Goal: Task Accomplishment & Management: Manage account settings

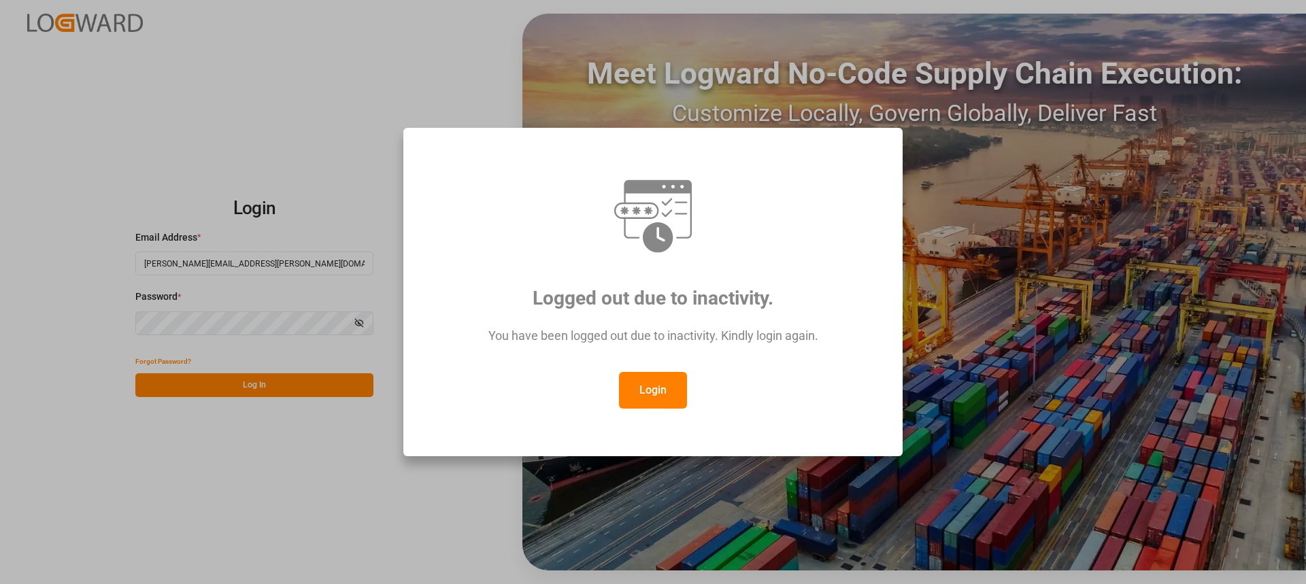
click at [655, 400] on button "Login" at bounding box center [653, 390] width 68 height 37
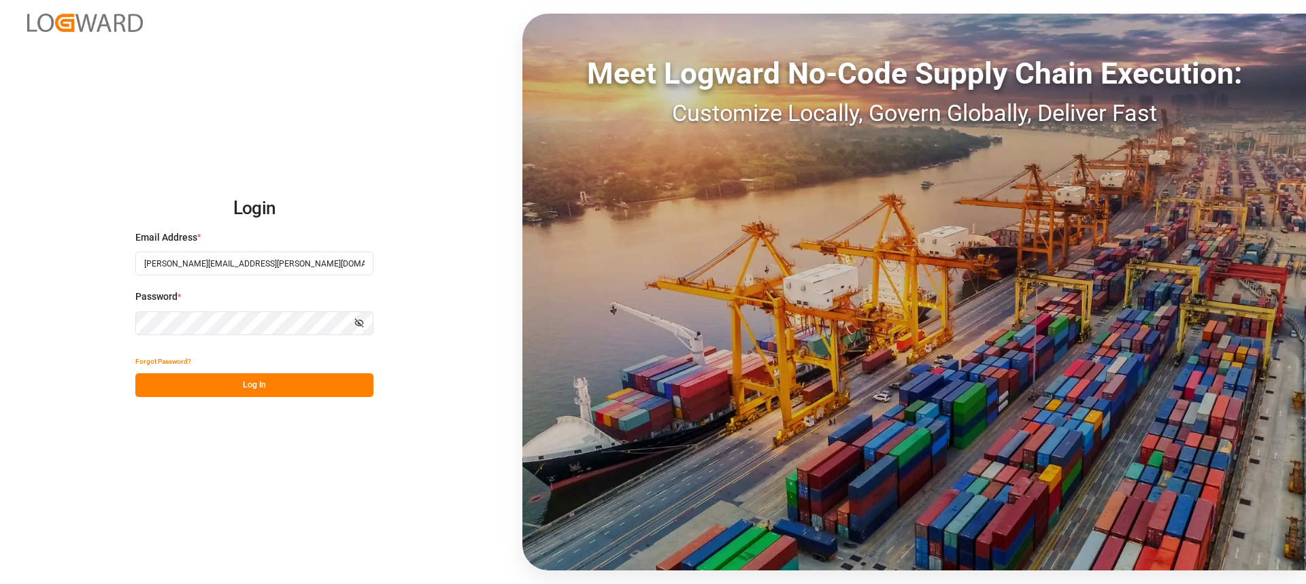
click at [342, 386] on button "Log In" at bounding box center [254, 385] width 238 height 24
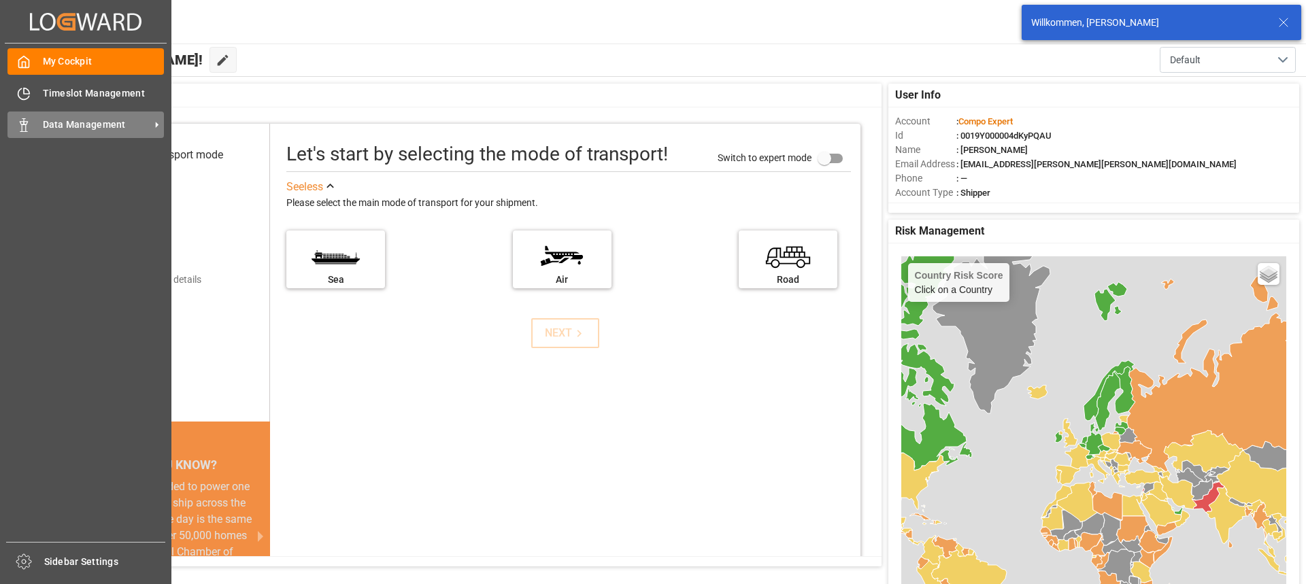
click at [98, 120] on span "Data Management" at bounding box center [96, 125] width 107 height 14
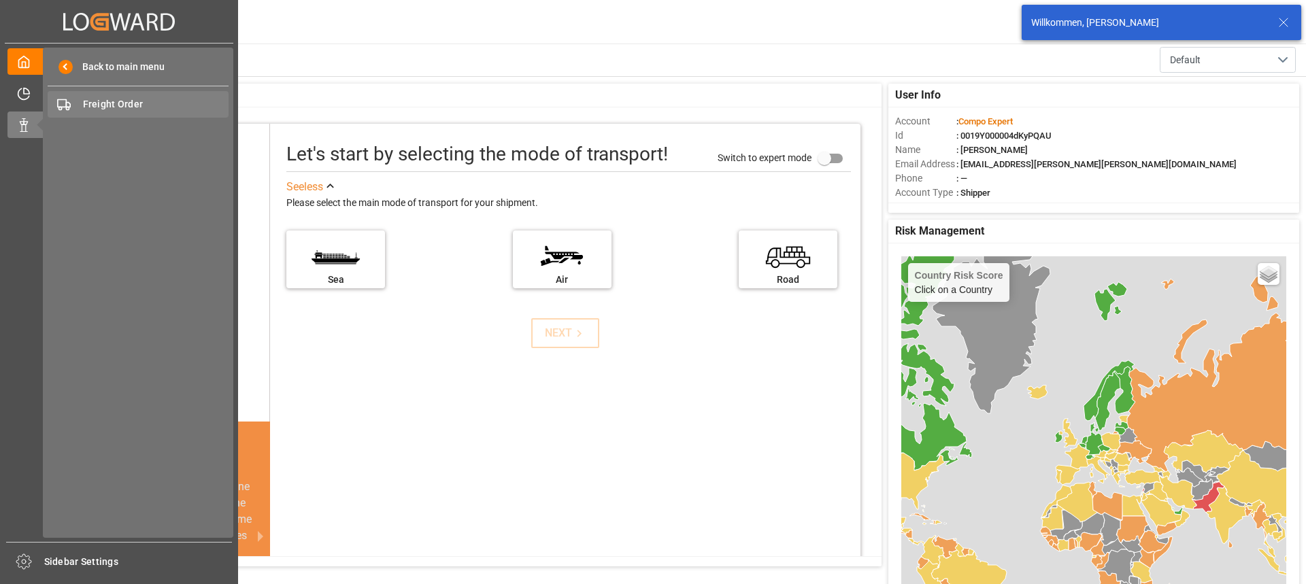
click at [104, 106] on span "Freight Order" at bounding box center [156, 104] width 146 height 14
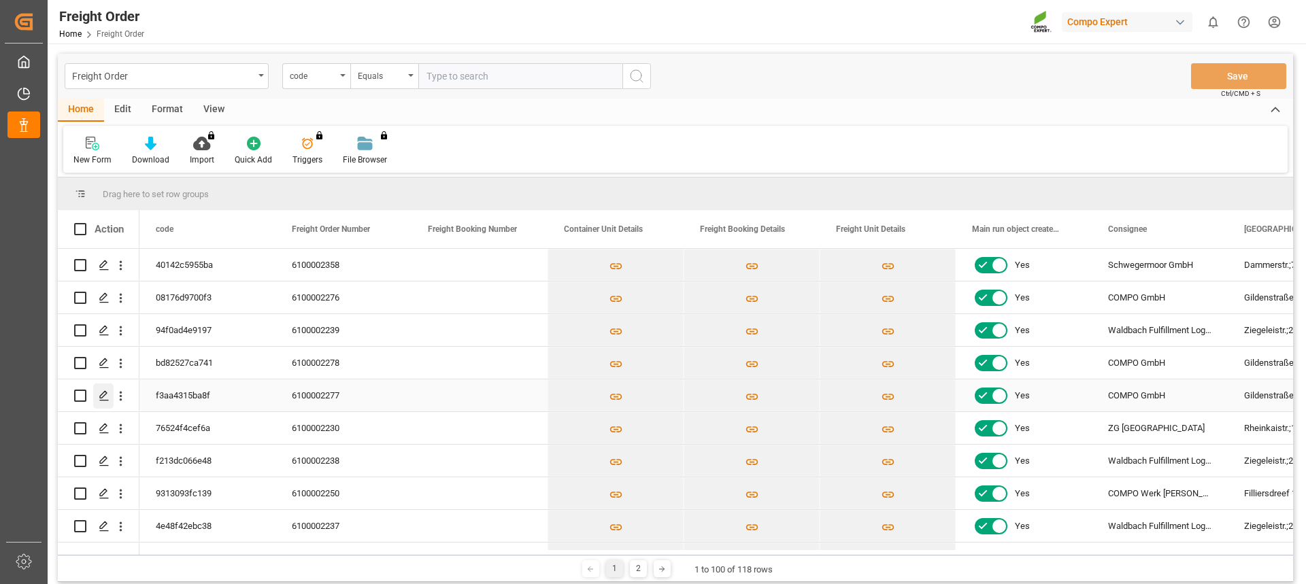
click at [97, 394] on div "Press SPACE to select this row." at bounding box center [103, 396] width 20 height 25
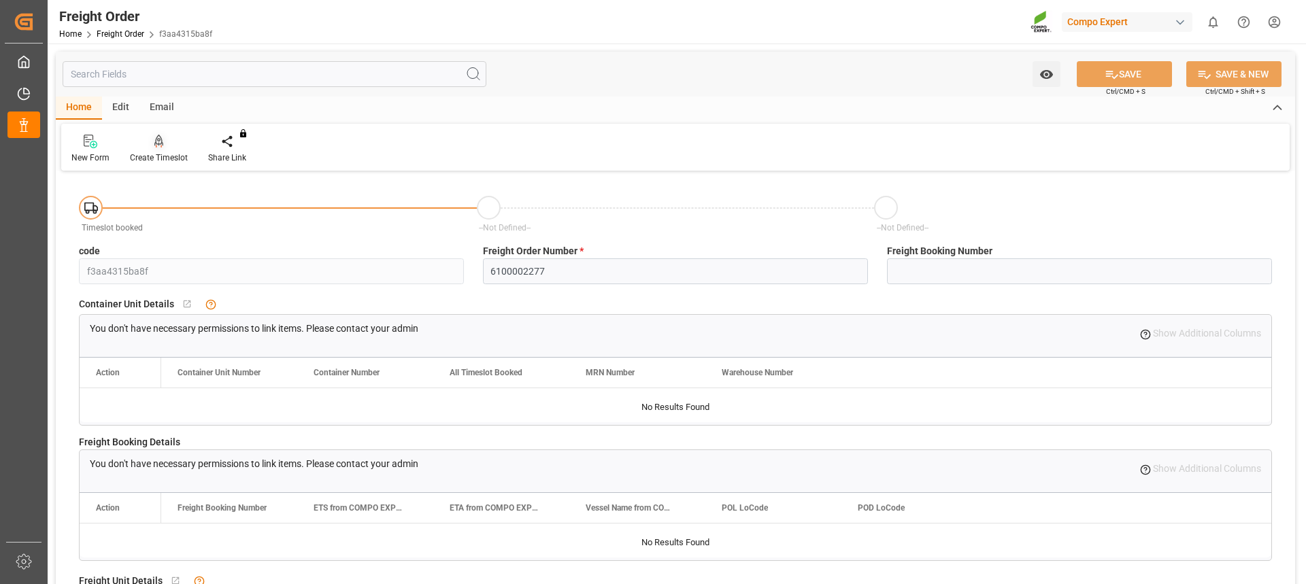
click at [148, 154] on div "Create Timeslot" at bounding box center [159, 158] width 58 height 12
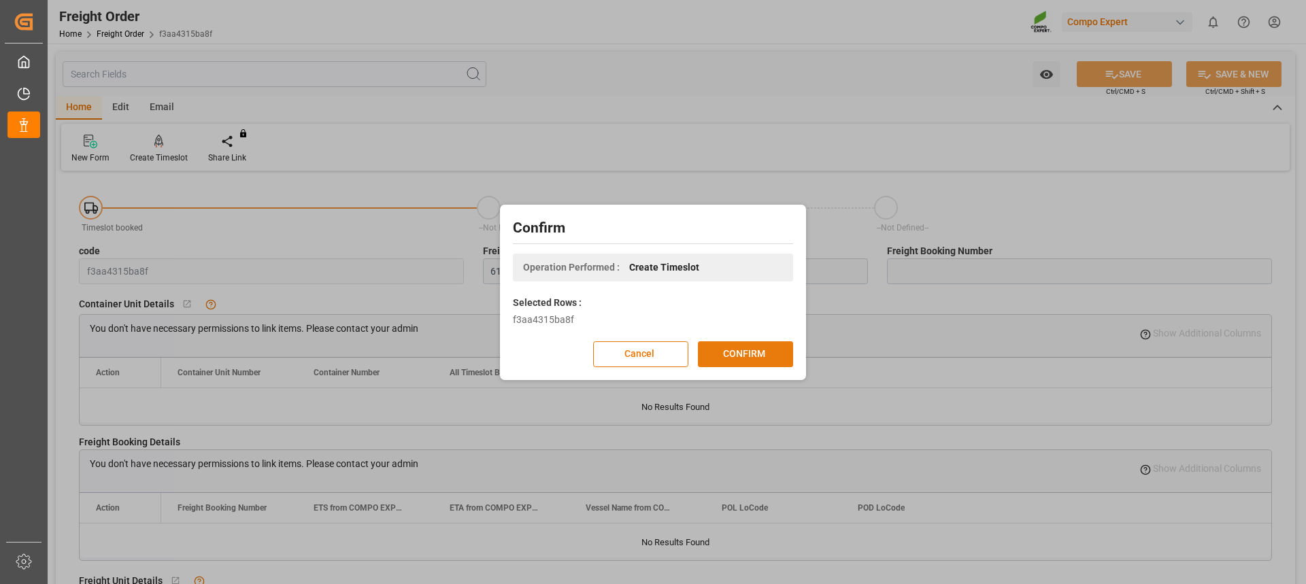
click at [779, 356] on button "CONFIRM" at bounding box center [745, 355] width 95 height 26
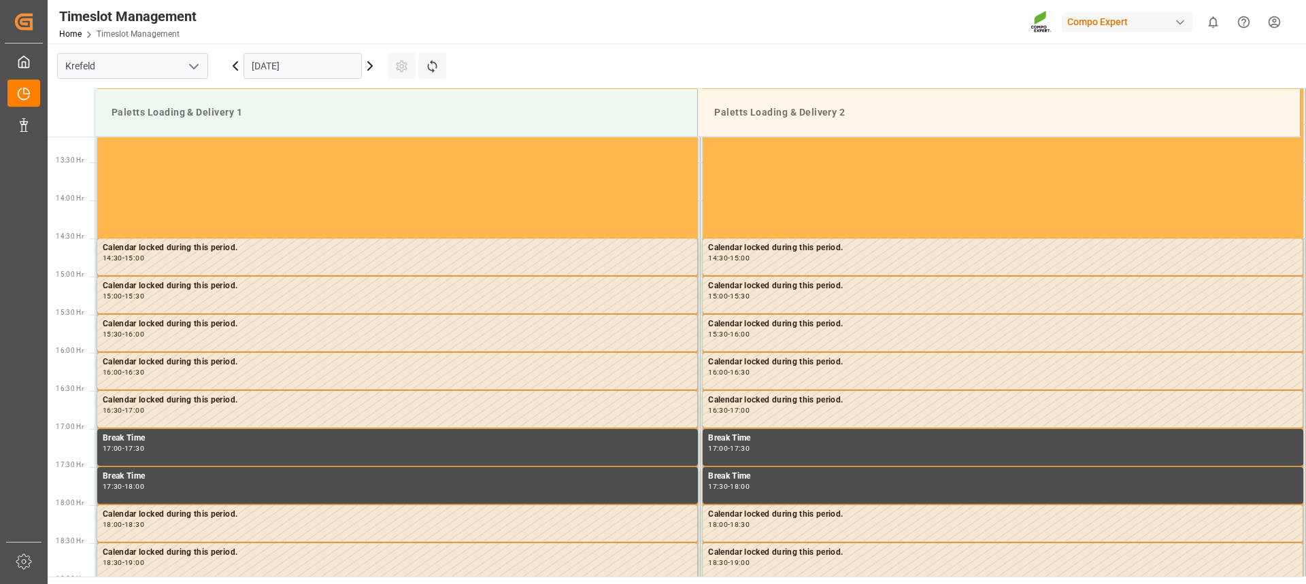
scroll to position [1058, 0]
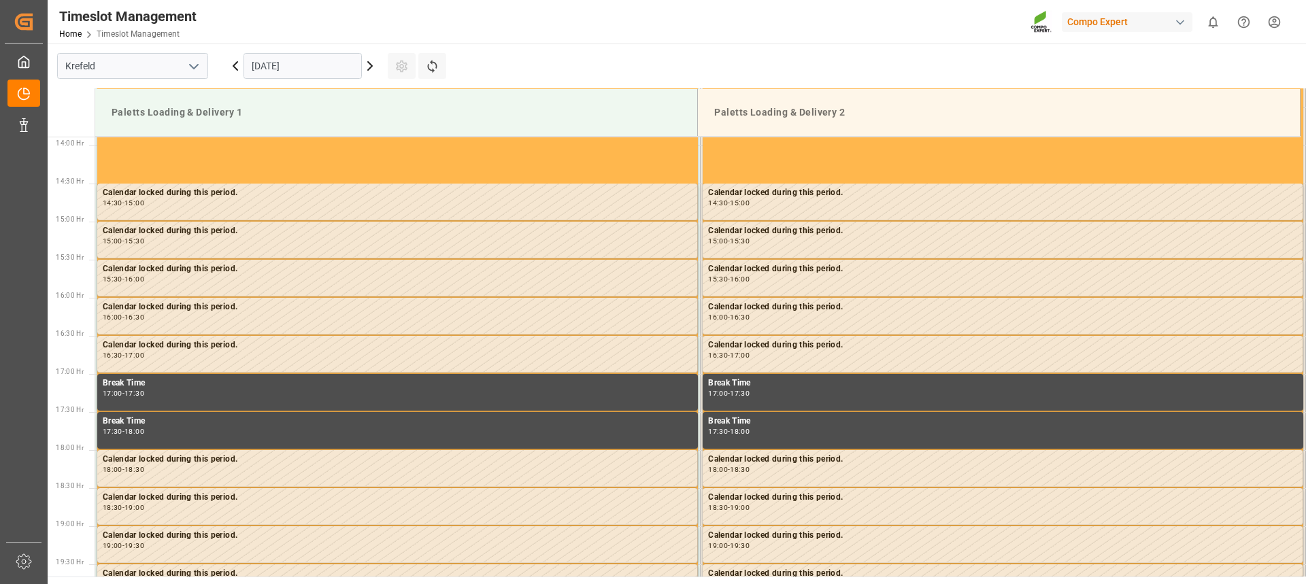
click at [370, 70] on icon at bounding box center [370, 66] width 16 height 16
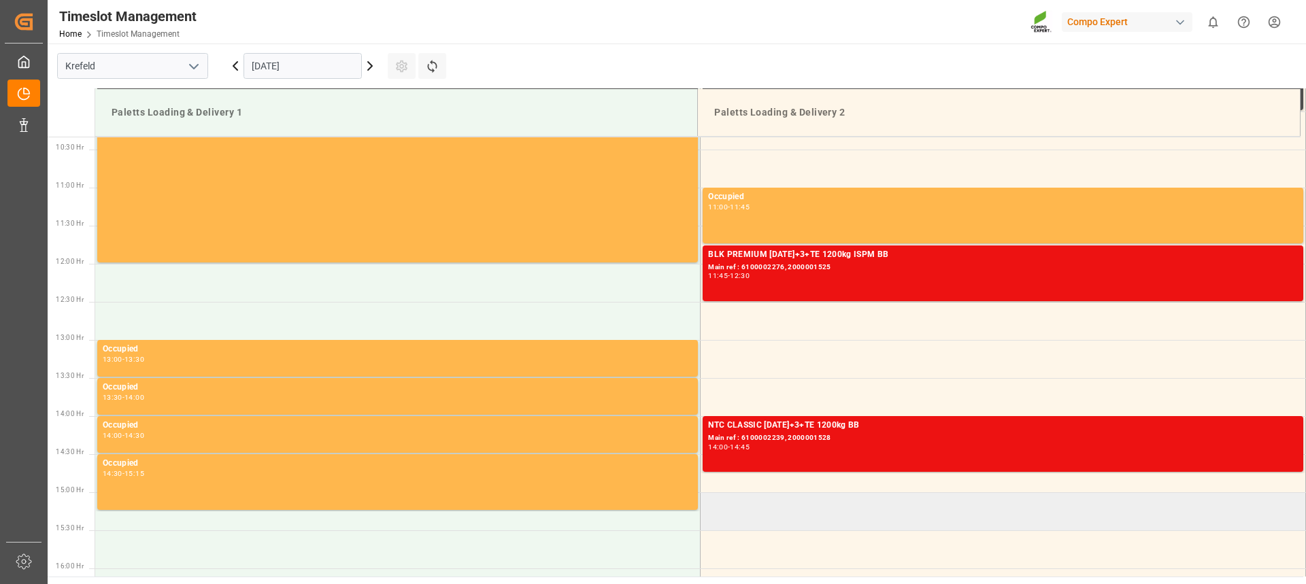
scroll to position [786, 0]
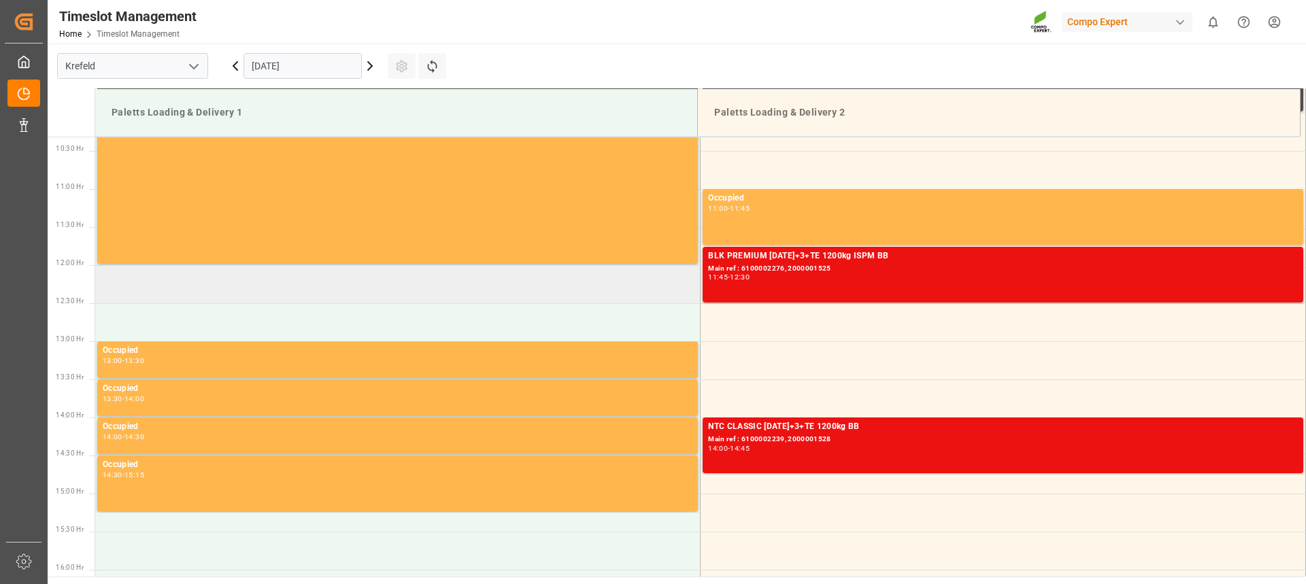
click at [520, 298] on td at bounding box center [397, 284] width 605 height 38
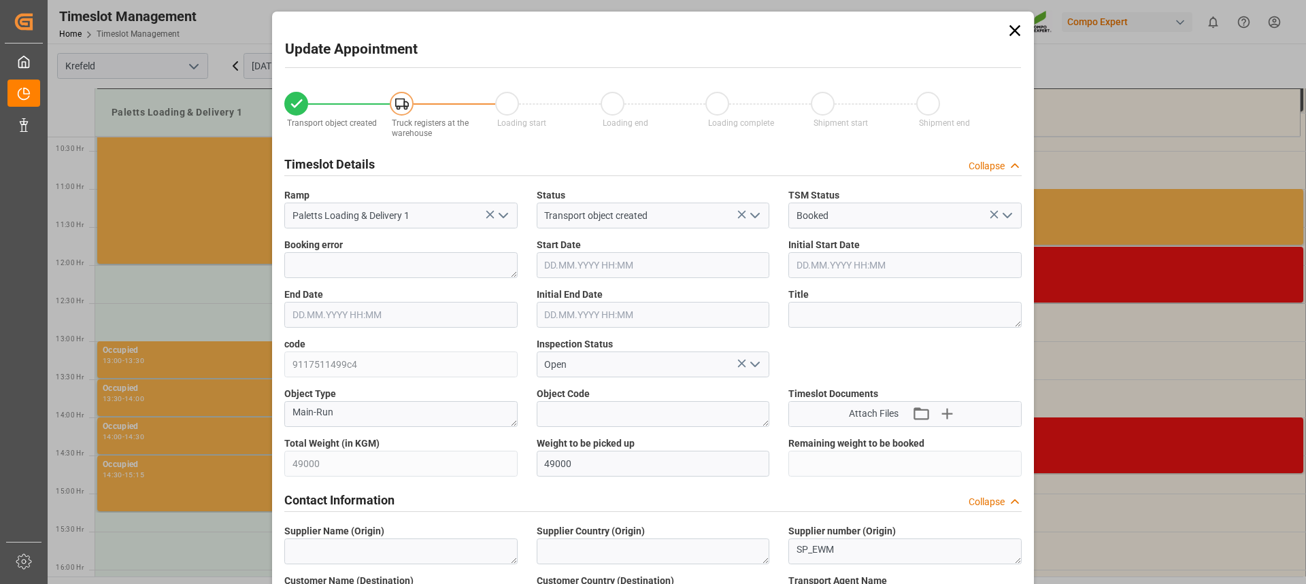
type input "[DATE] 12:00"
type input "[DATE] 12:30"
type input "[DATE] 07:41"
type input "[DATE] 13:08"
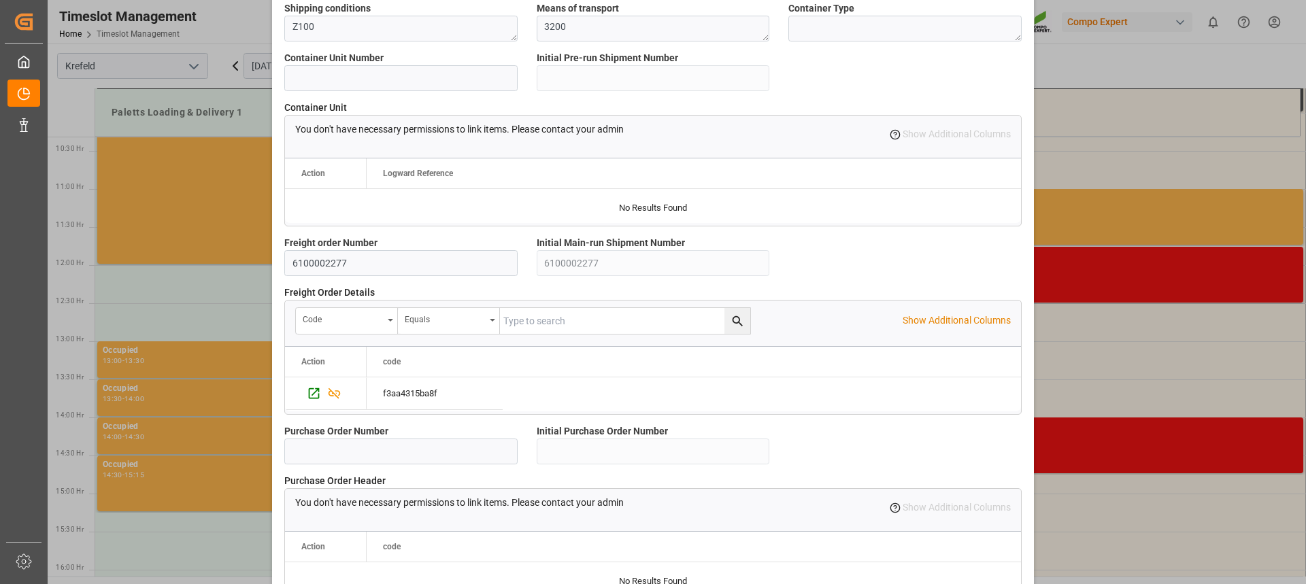
scroll to position [1206, 0]
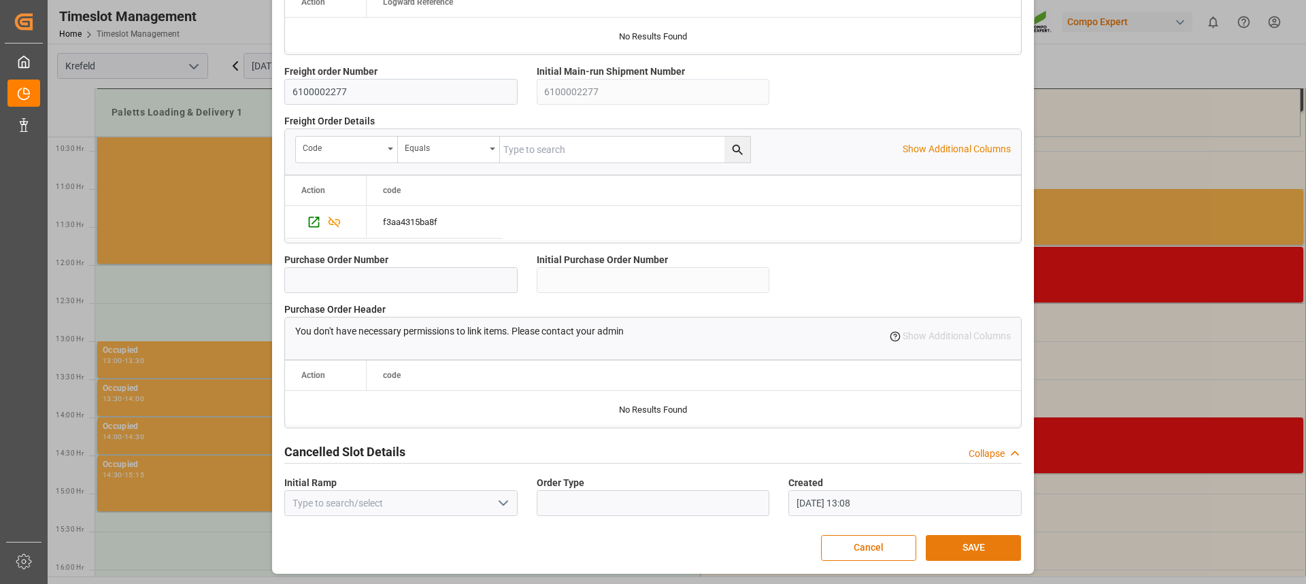
click at [965, 542] on button "SAVE" at bounding box center [973, 548] width 95 height 26
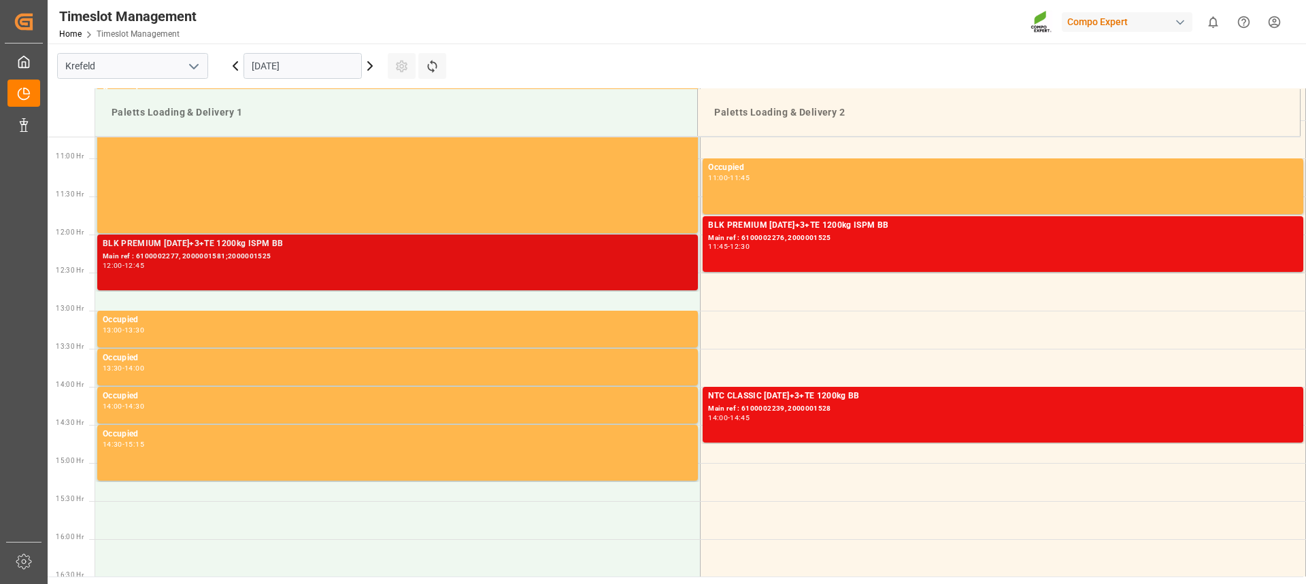
scroll to position [829, 0]
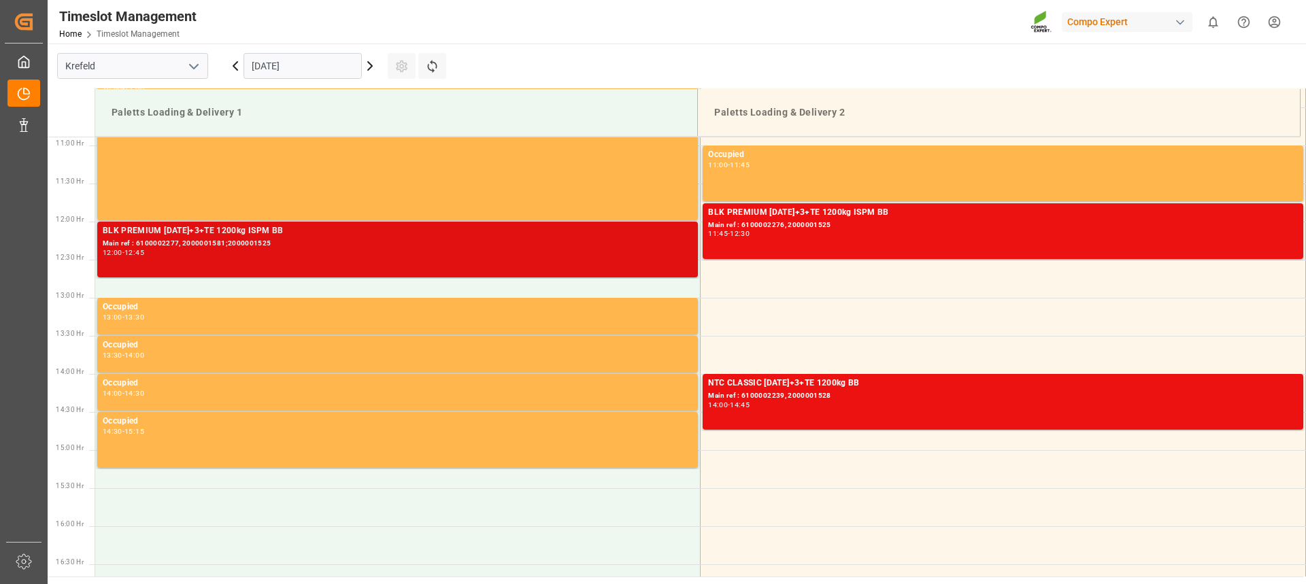
click at [533, 252] on div "12:00 - 12:45" at bounding box center [398, 253] width 590 height 7
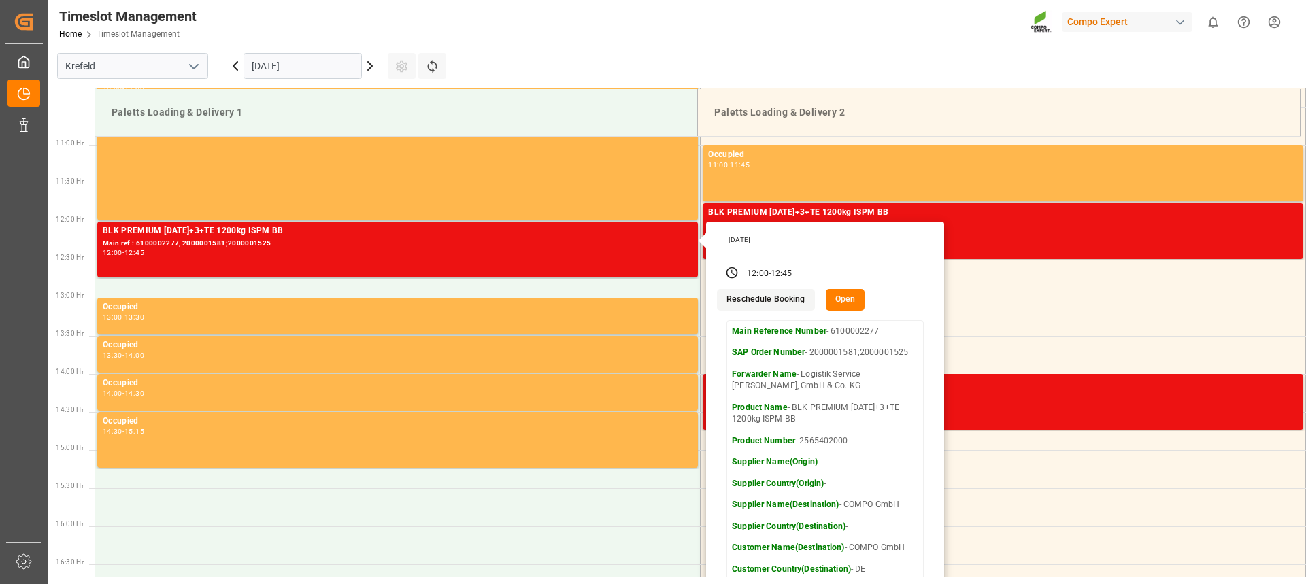
click at [848, 305] on button "Open" at bounding box center [845, 300] width 39 height 22
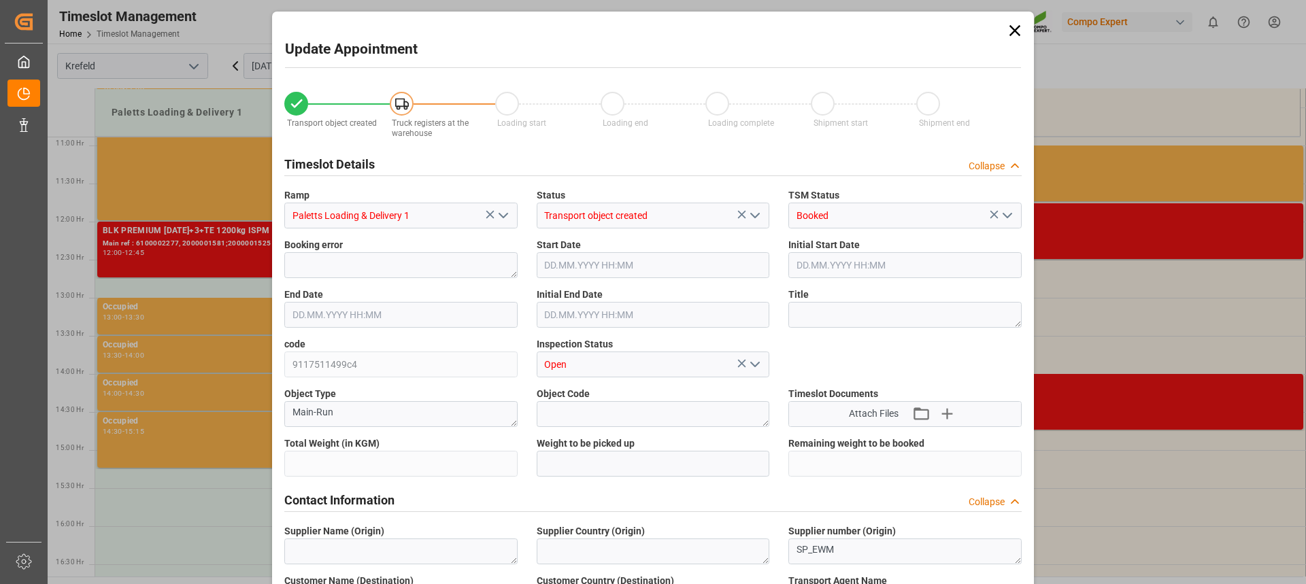
type input "49000"
type input "0"
type input "[DATE] 12:00"
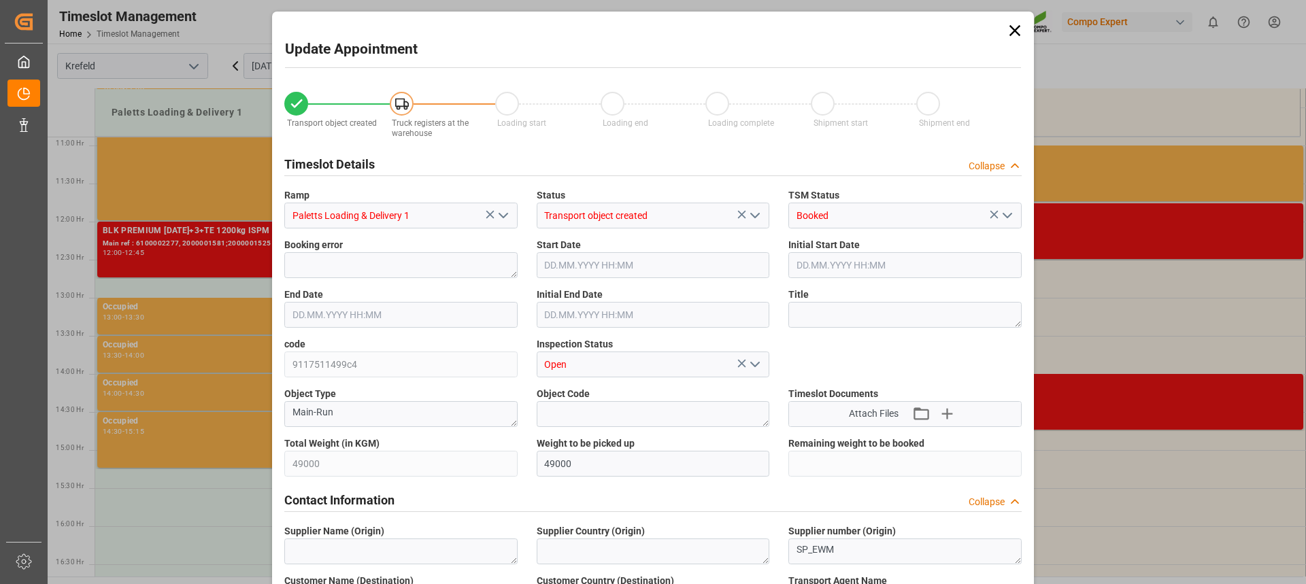
type input "[DATE] 12:45"
type input "[DATE] 12:30"
type input "[DATE] 07:41"
type input "[DATE] 13:08"
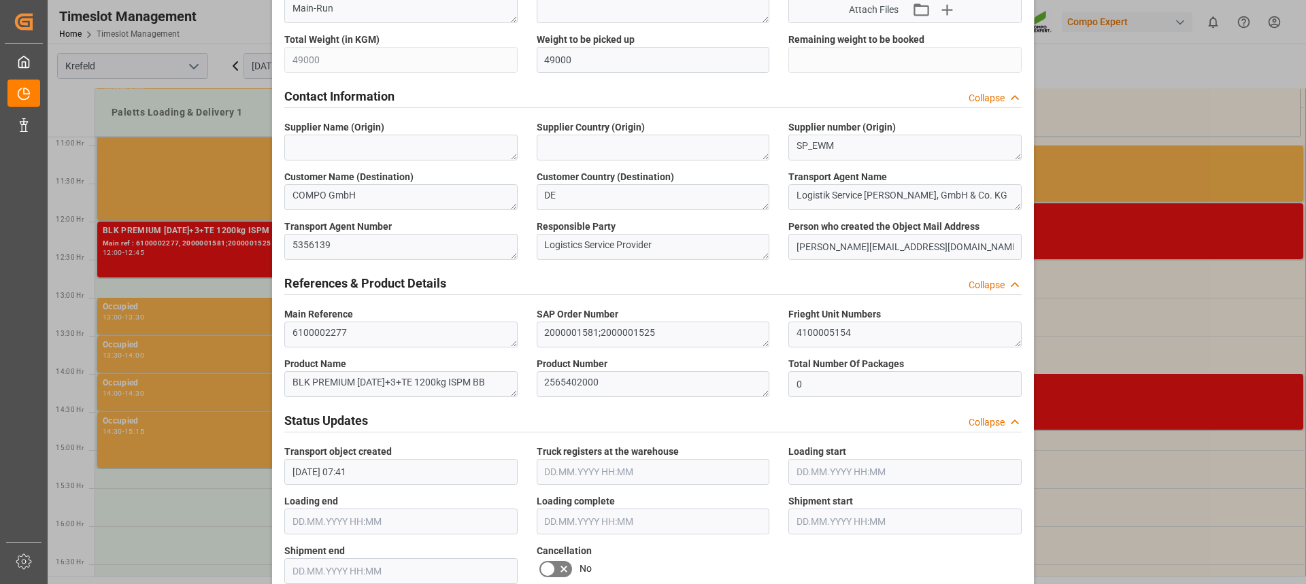
scroll to position [408, 0]
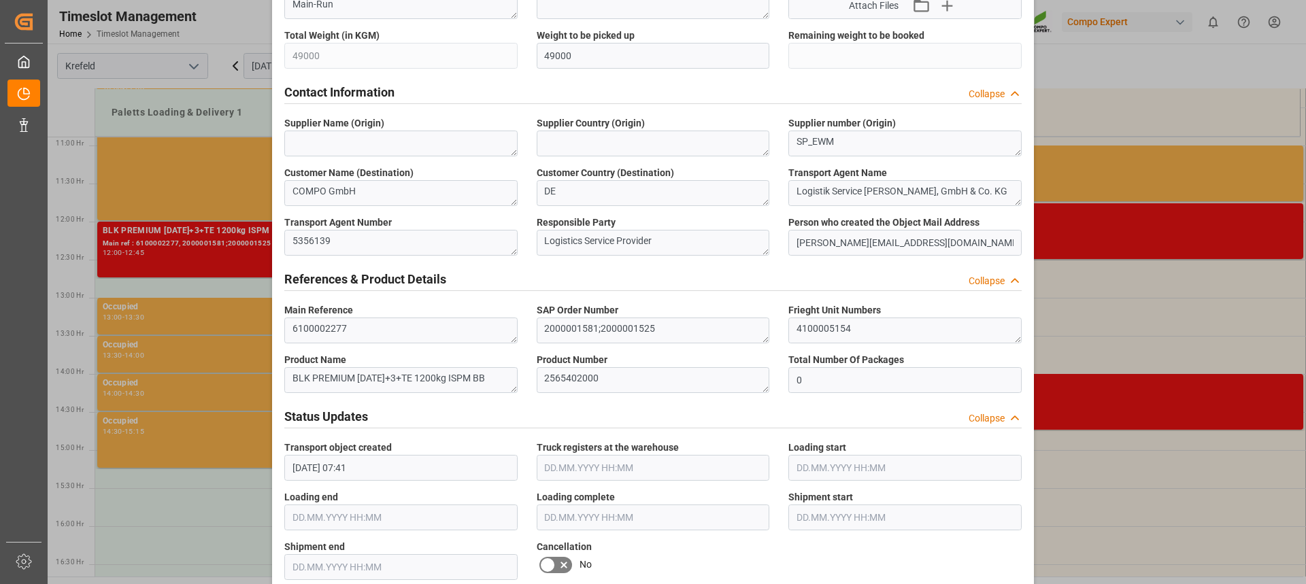
click at [548, 569] on icon at bounding box center [547, 565] width 16 height 16
click at [0, 0] on input "checkbox" at bounding box center [0, 0] width 0 height 0
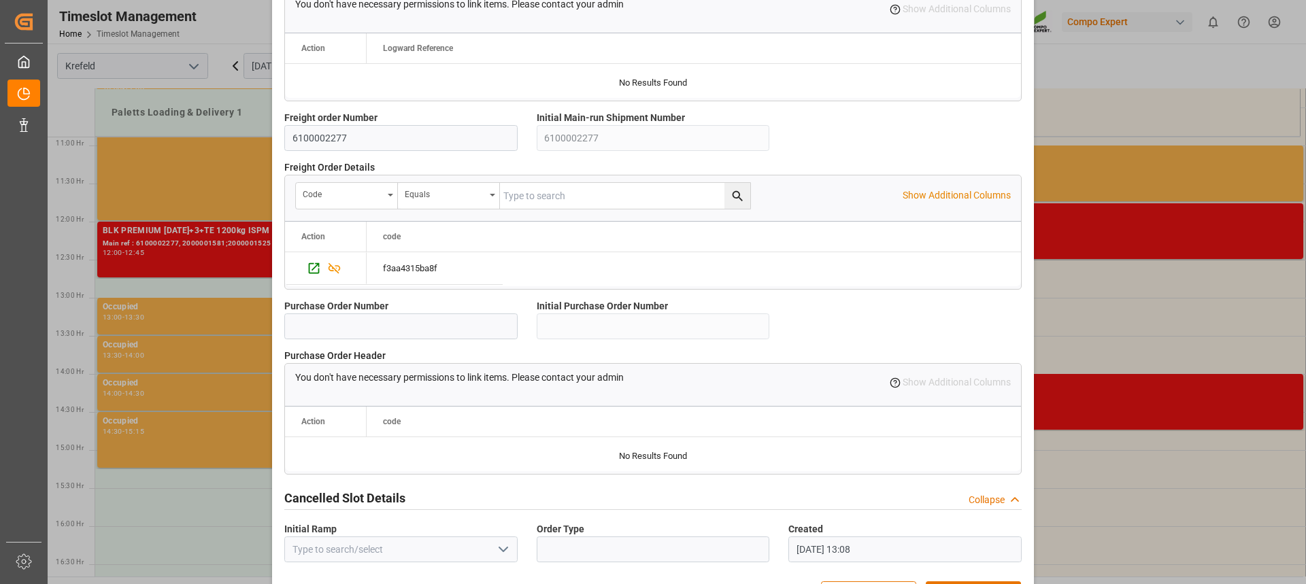
scroll to position [1206, 0]
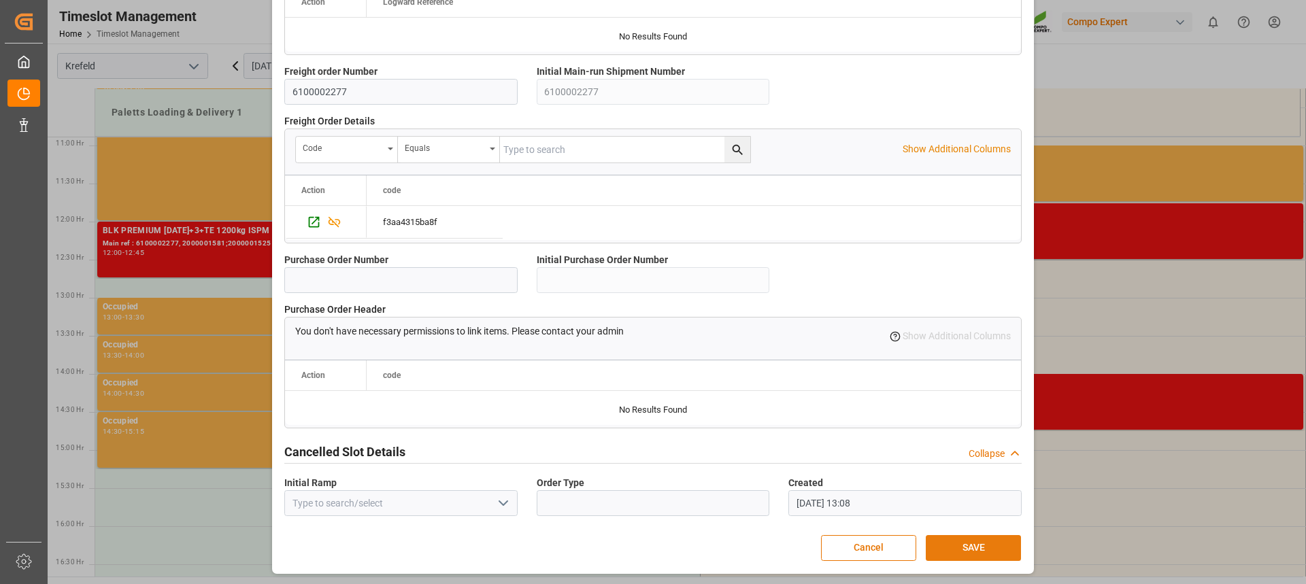
click at [963, 552] on button "SAVE" at bounding box center [973, 548] width 95 height 26
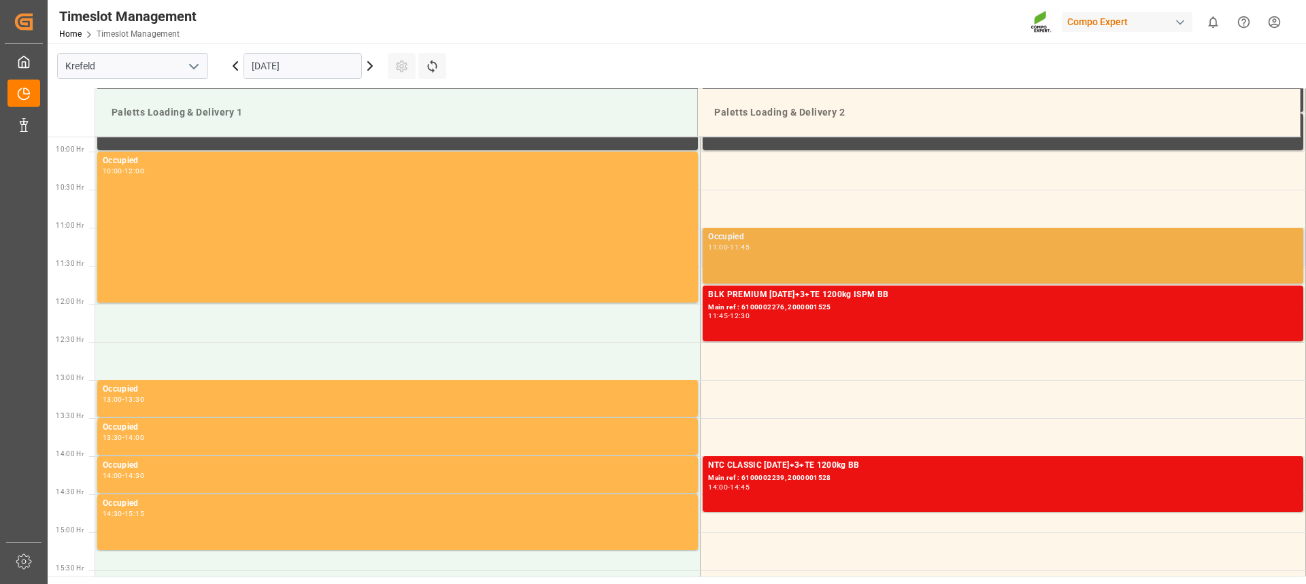
scroll to position [761, 0]
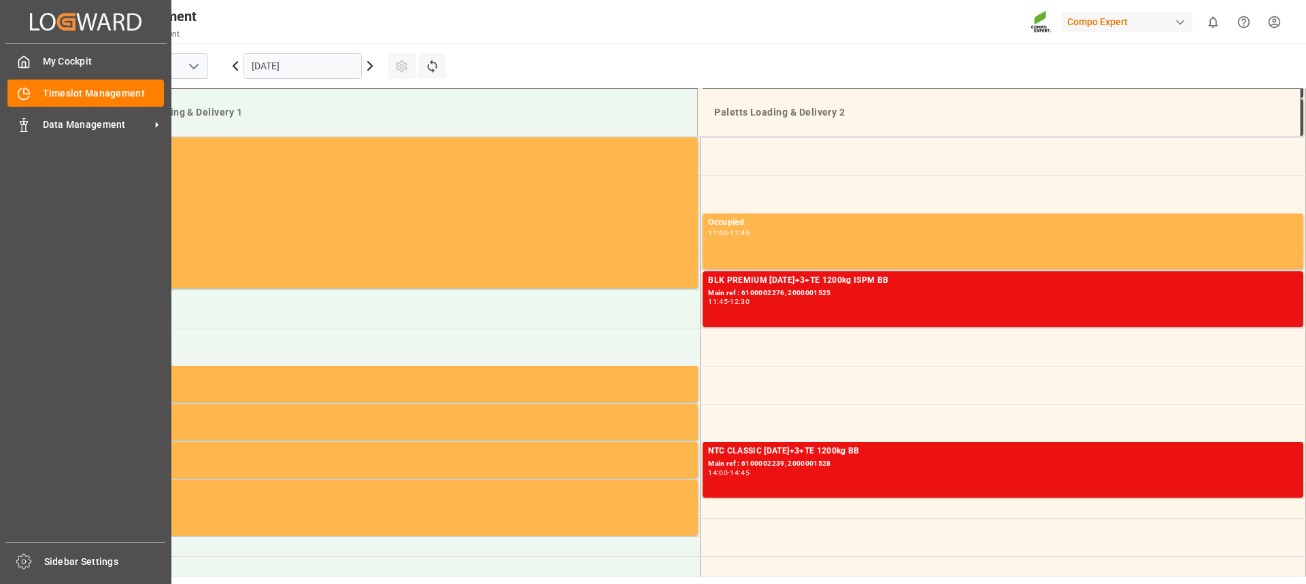
click at [23, 141] on div "My Cockpit My Cockpit Timeslot Management Timeslot Management Data Management D…" at bounding box center [86, 293] width 162 height 499
click at [40, 124] on div "Data Management Data Management" at bounding box center [85, 125] width 156 height 27
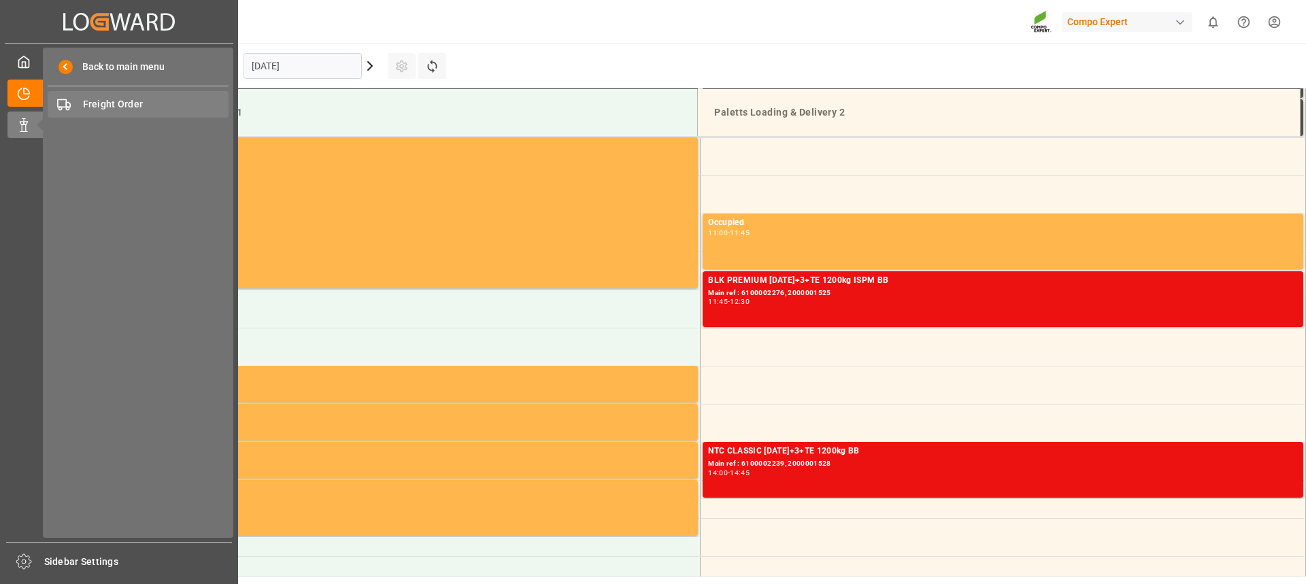
click at [71, 107] on div "Freight Order Freight Order" at bounding box center [138, 104] width 181 height 27
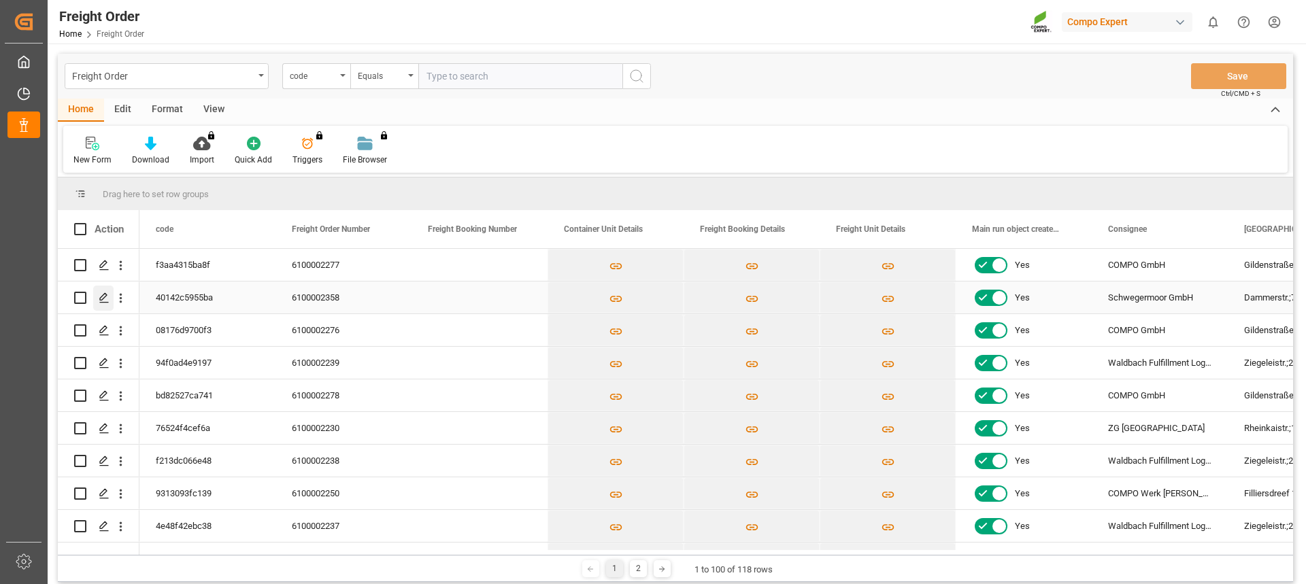
click at [99, 298] on icon "Press SPACE to select this row." at bounding box center [104, 298] width 11 height 11
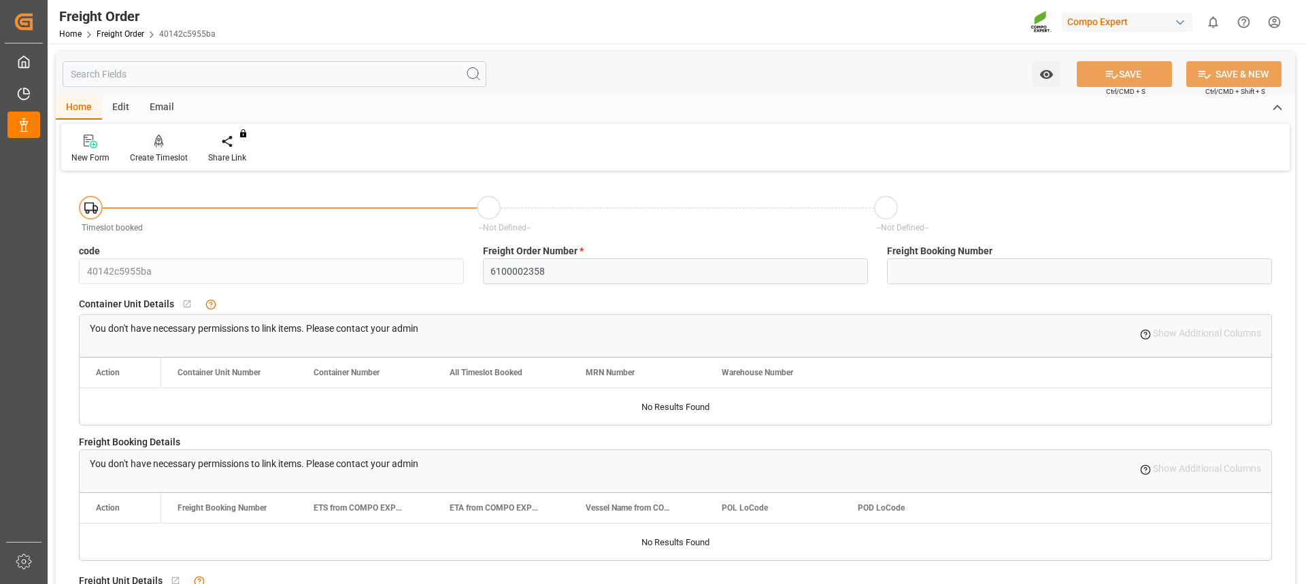
click at [163, 154] on div "Create Timeslot" at bounding box center [159, 158] width 58 height 12
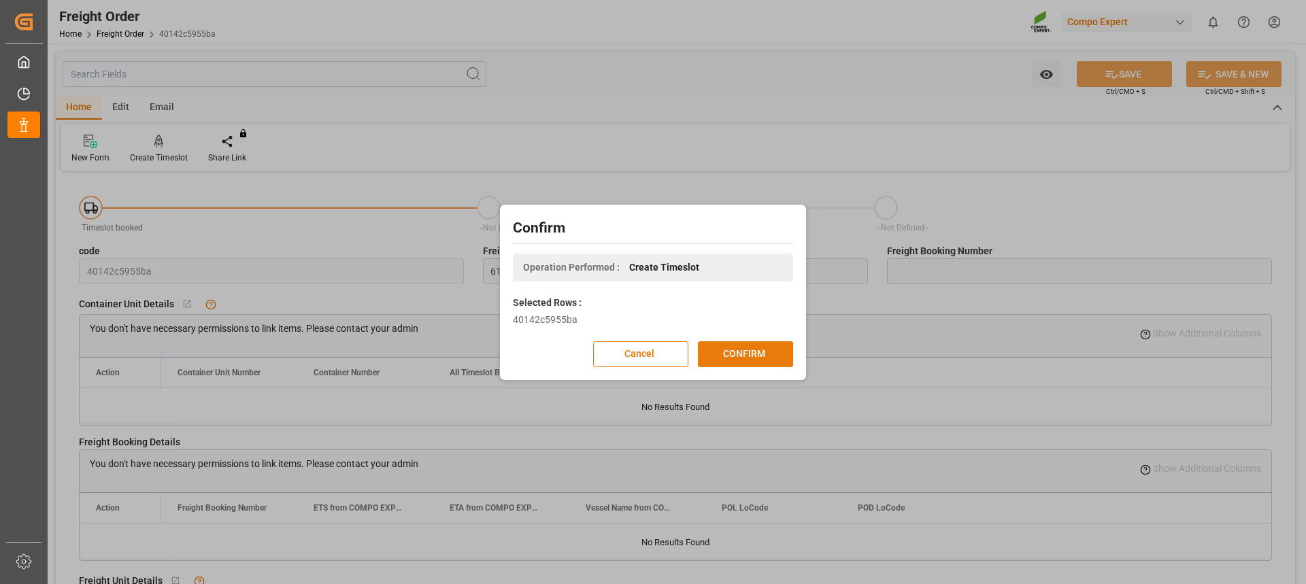
click at [752, 350] on button "CONFIRM" at bounding box center [745, 355] width 95 height 26
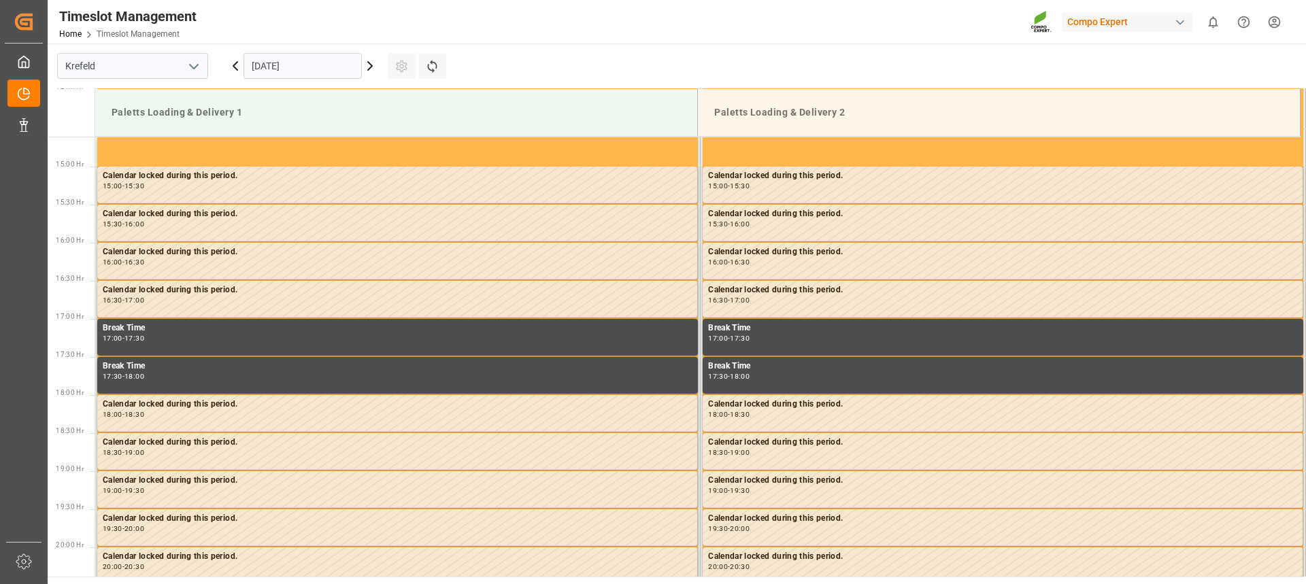
scroll to position [1134, 0]
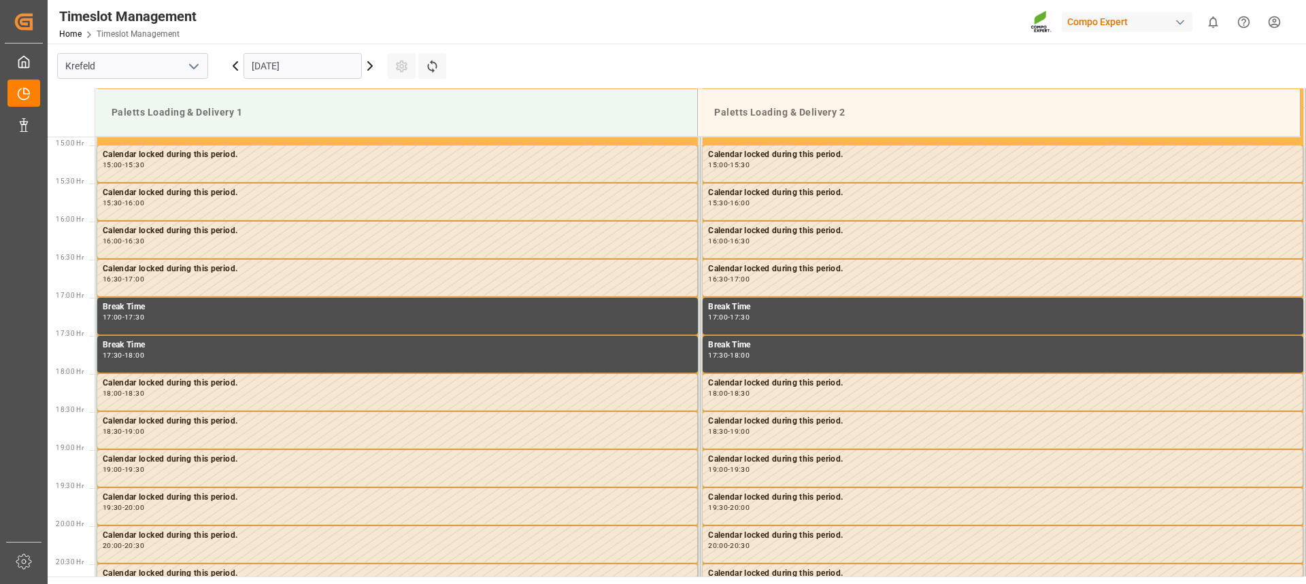
click at [368, 73] on icon at bounding box center [370, 66] width 16 height 16
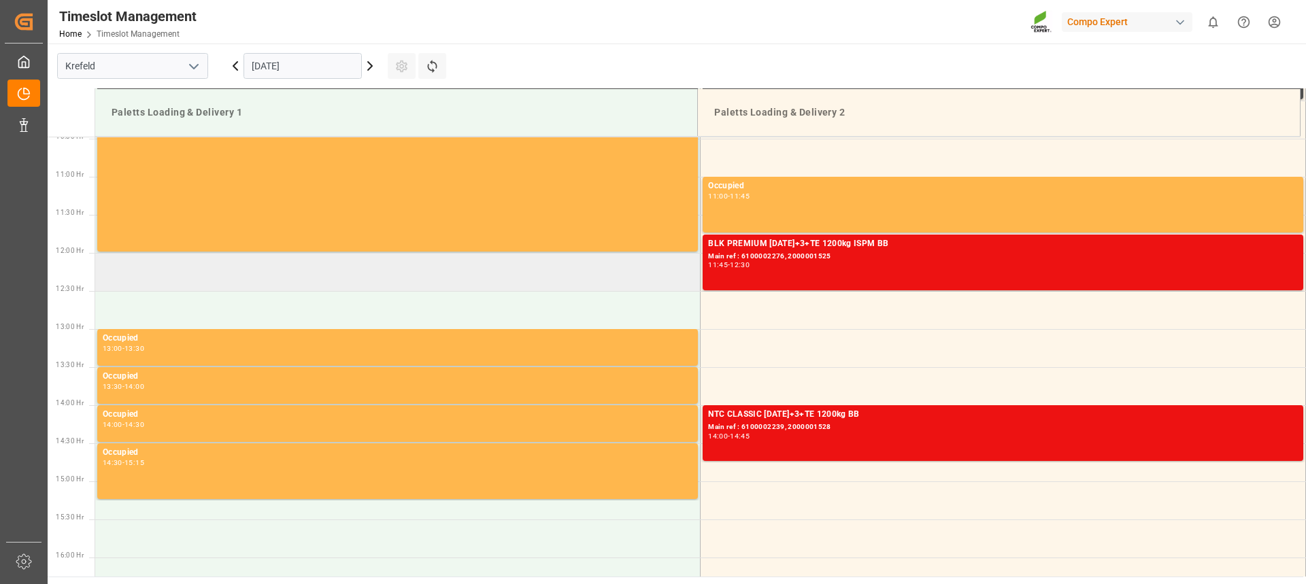
scroll to position [794, 0]
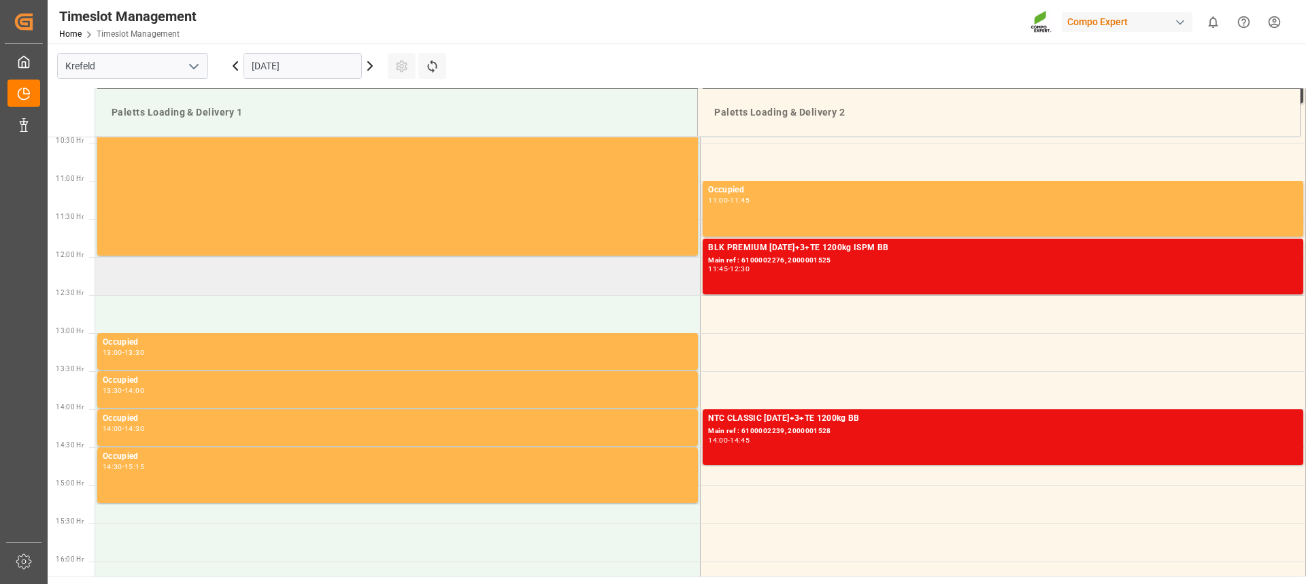
click at [254, 286] on td at bounding box center [397, 276] width 605 height 38
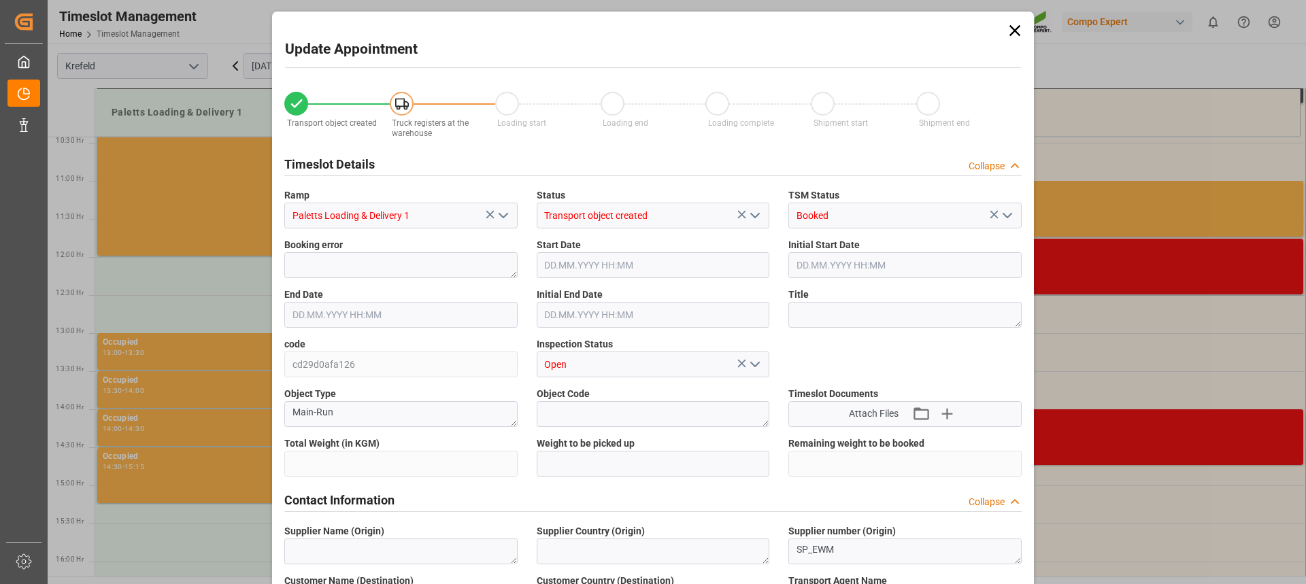
type input "24288"
type input "0"
type input "[DATE] 12:00"
type input "[DATE] 12:30"
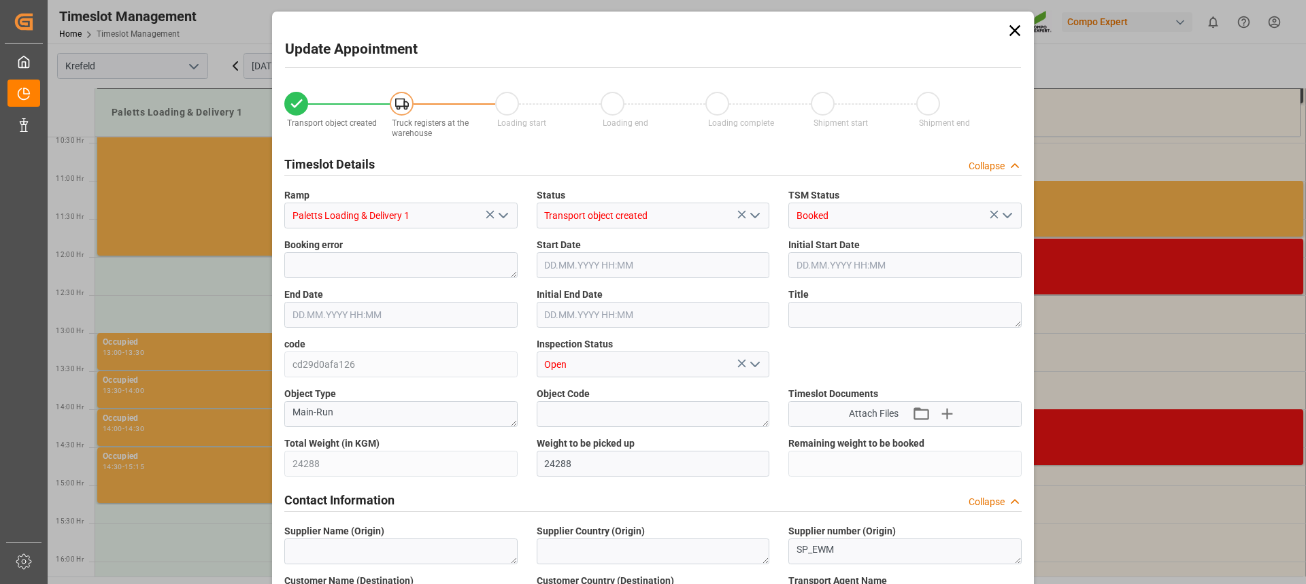
type input "06.10.2025 14:45"
type input "06.10.2025 13:35"
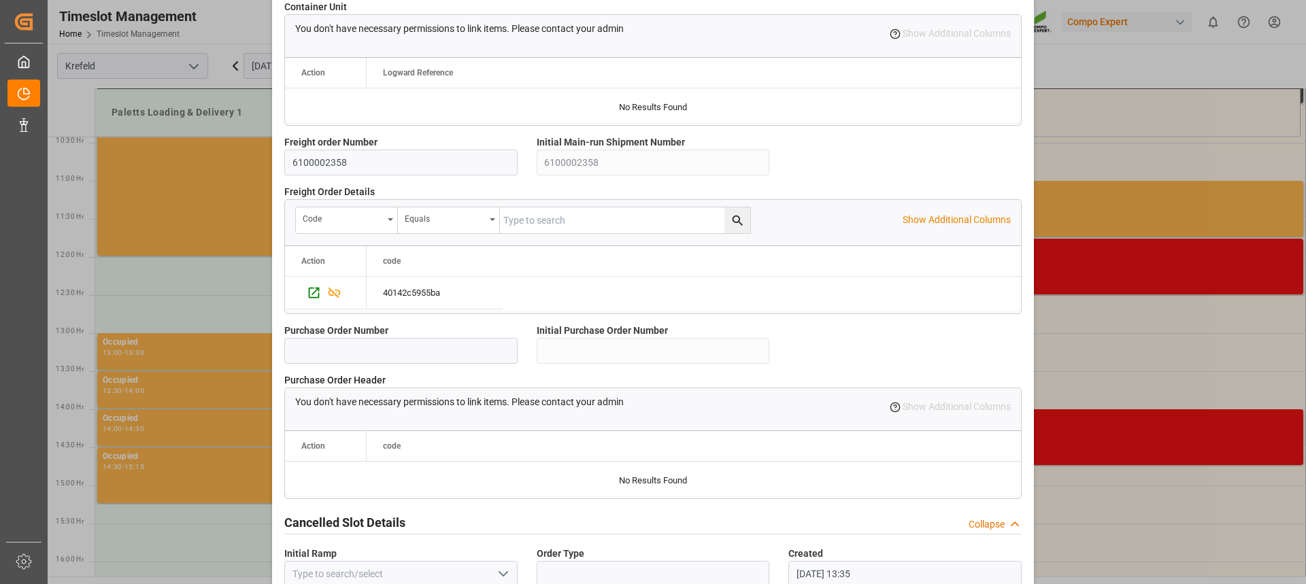
scroll to position [1206, 0]
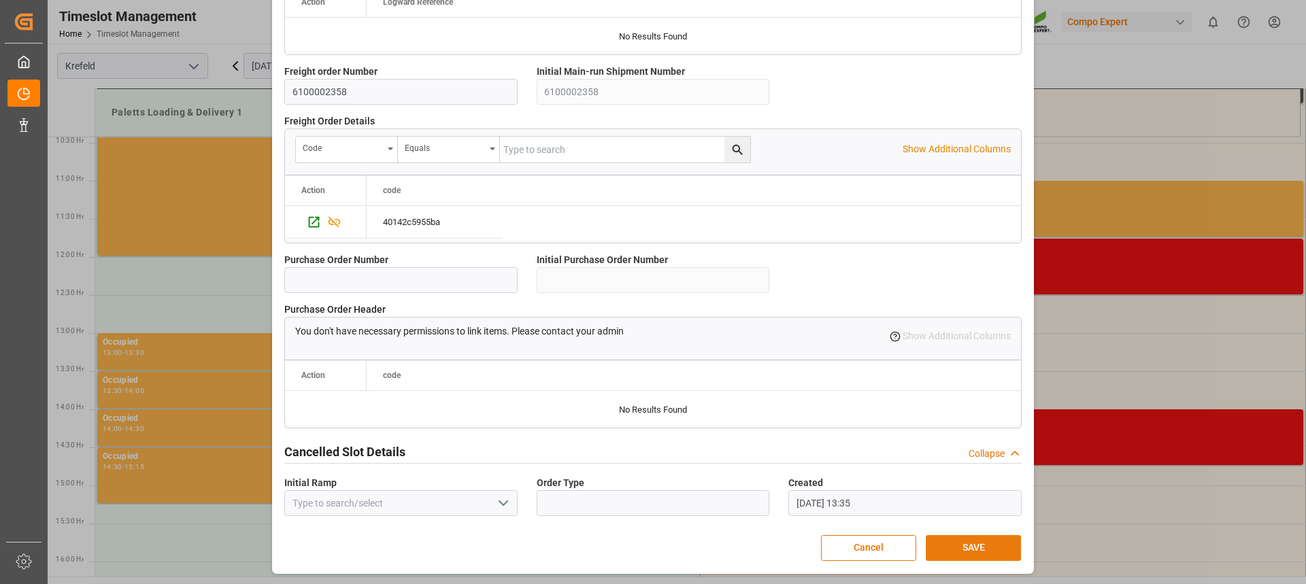
click at [985, 555] on button "SAVE" at bounding box center [973, 548] width 95 height 26
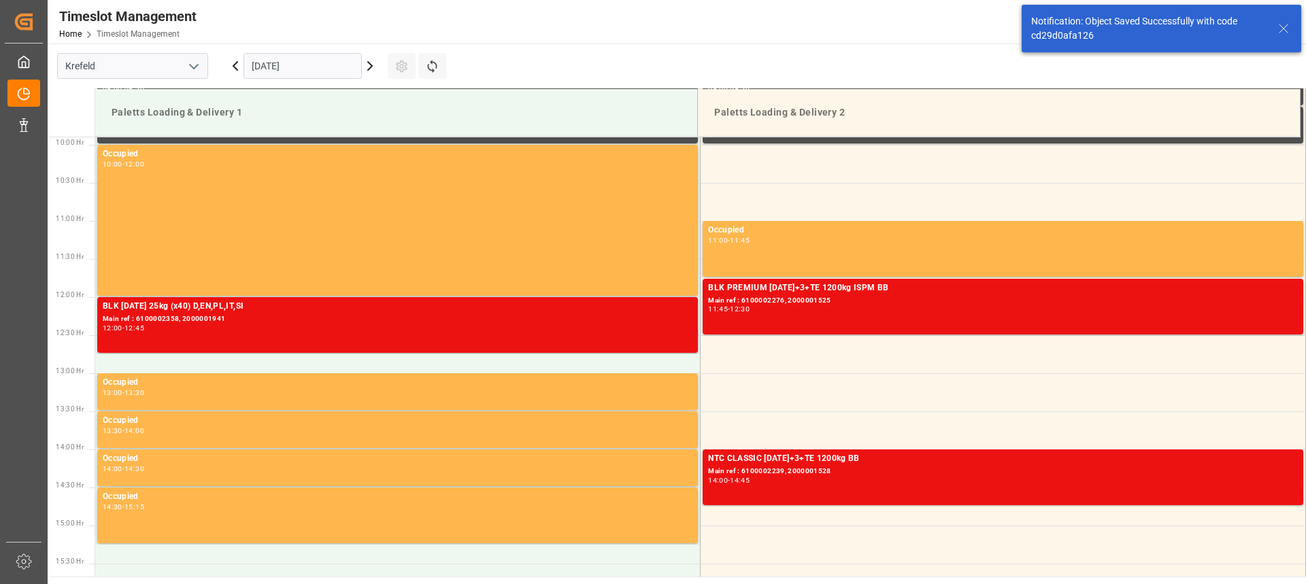
scroll to position [829, 0]
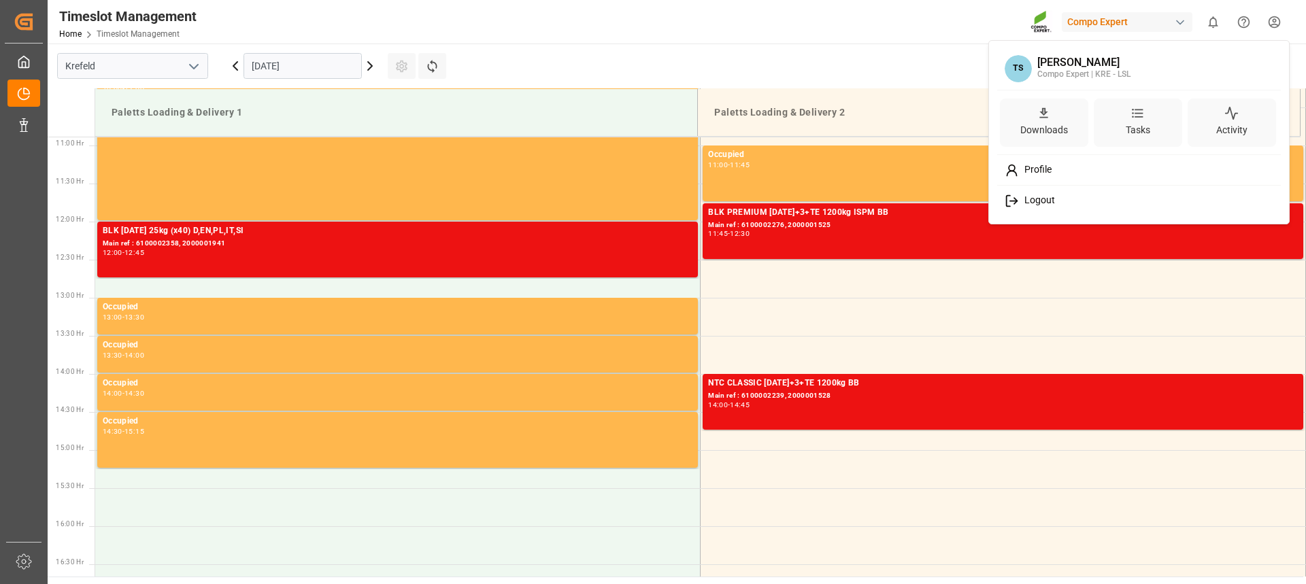
click at [1281, 22] on html "Created by potrace 1.15, written by Peter Selinger 2001-2017 Created by potrace…" at bounding box center [653, 292] width 1306 height 584
click at [1035, 200] on span "Logout" at bounding box center [1037, 201] width 36 height 12
